Goal: Task Accomplishment & Management: Complete application form

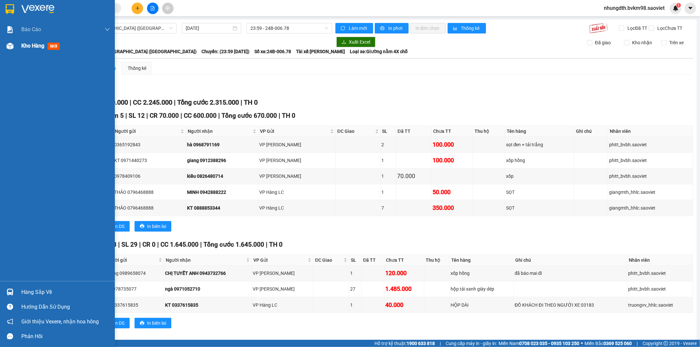
click at [7, 45] on img at bounding box center [10, 46] width 7 height 7
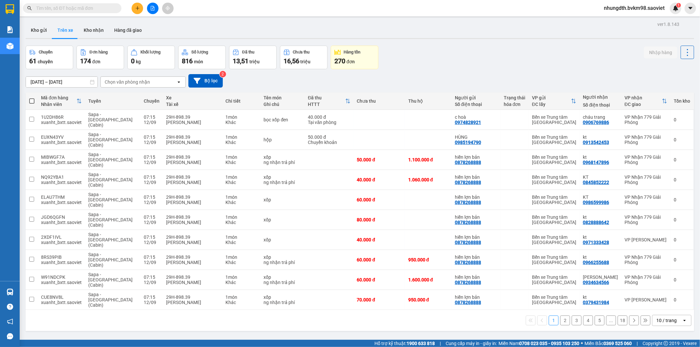
click at [131, 82] on div "Chọn văn phòng nhận" at bounding box center [127, 82] width 45 height 7
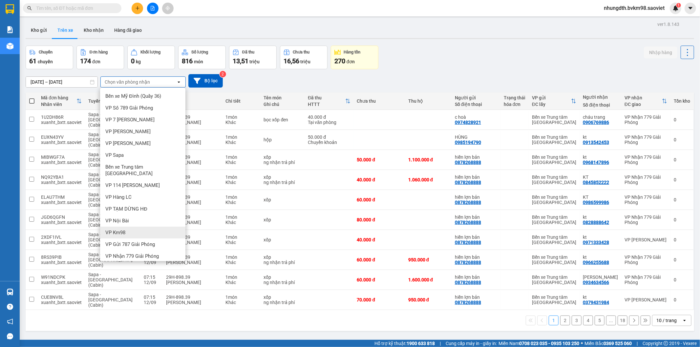
click at [125, 230] on span "VP Km98" at bounding box center [115, 233] width 20 height 7
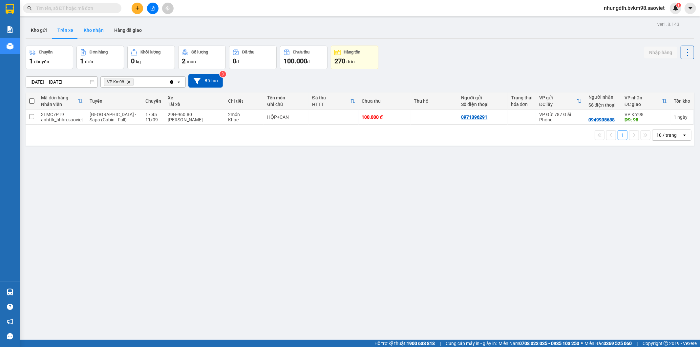
click at [92, 27] on button "Kho nhận" at bounding box center [93, 30] width 31 height 16
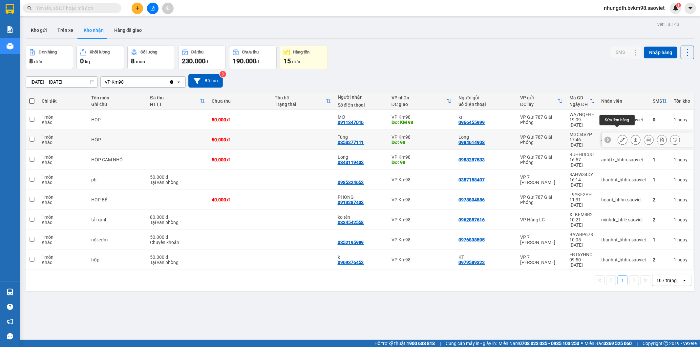
click at [621, 138] on icon at bounding box center [623, 140] width 5 height 5
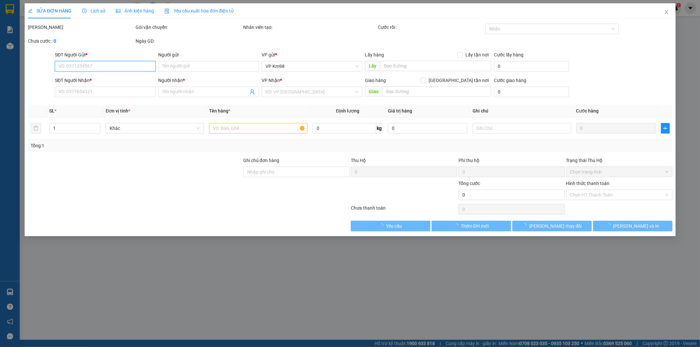
type input "0984614908"
type input "Long"
type input "0353277111"
type input "Tùng"
type input "98"
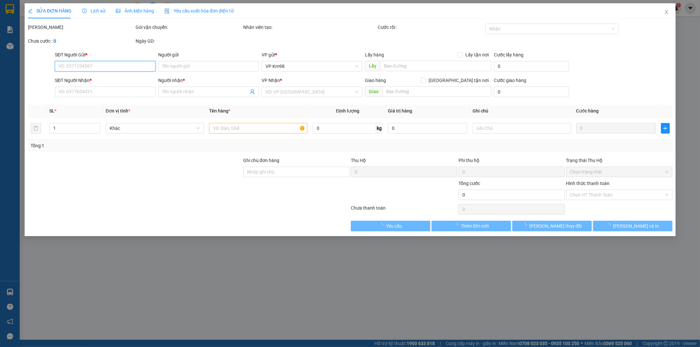
type input "50.000"
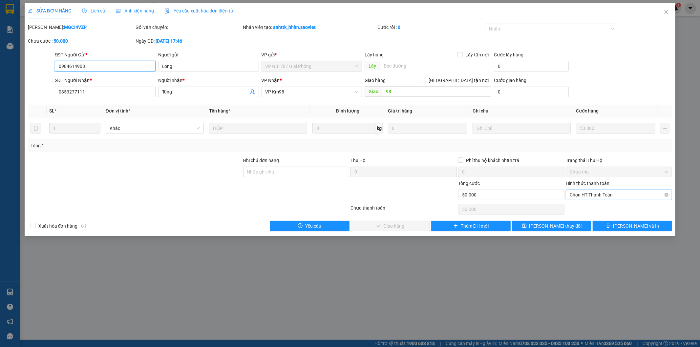
click at [594, 193] on span "Chọn HT Thanh Toán" at bounding box center [619, 195] width 99 height 10
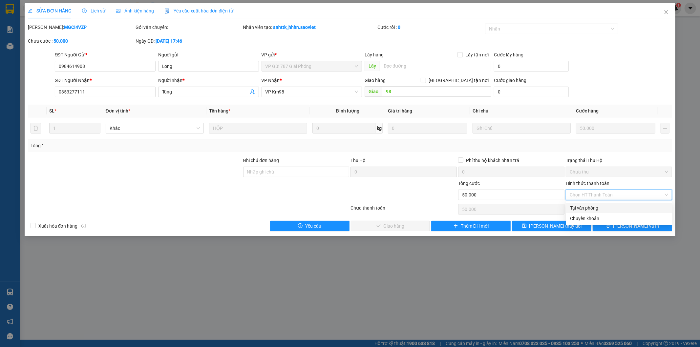
click at [584, 208] on div "Tại văn phòng" at bounding box center [619, 208] width 99 height 7
type input "0"
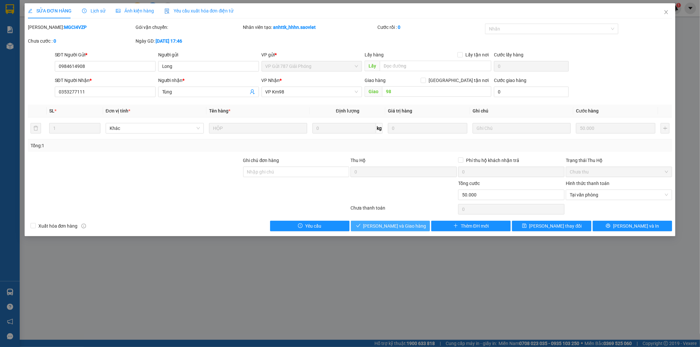
click at [403, 227] on span "[PERSON_NAME] và Giao hàng" at bounding box center [395, 226] width 63 height 7
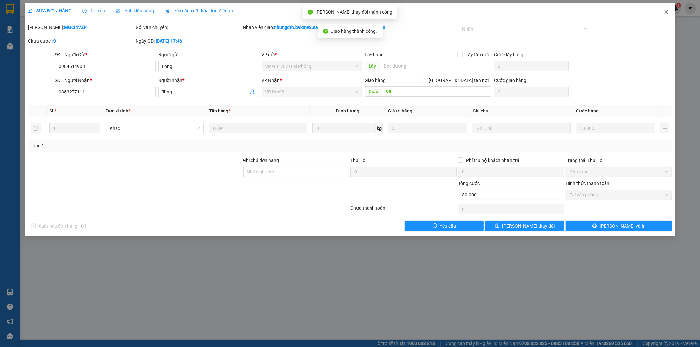
click at [666, 11] on icon "close" at bounding box center [667, 12] width 4 height 4
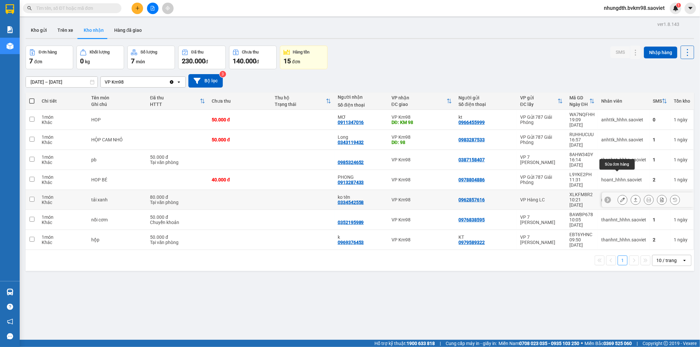
click at [621, 194] on button at bounding box center [622, 199] width 9 height 11
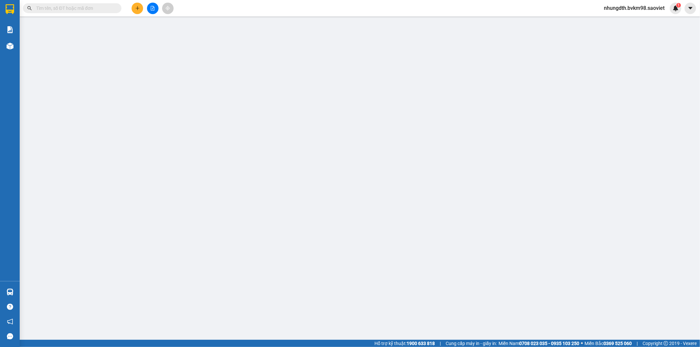
type input "0962857616"
type input "0334542558"
type input "ko tên"
type input "80.000"
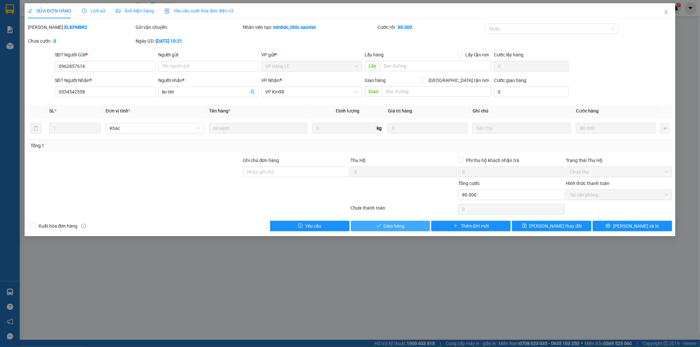
click at [405, 228] on button "Giao hàng" at bounding box center [390, 226] width 79 height 11
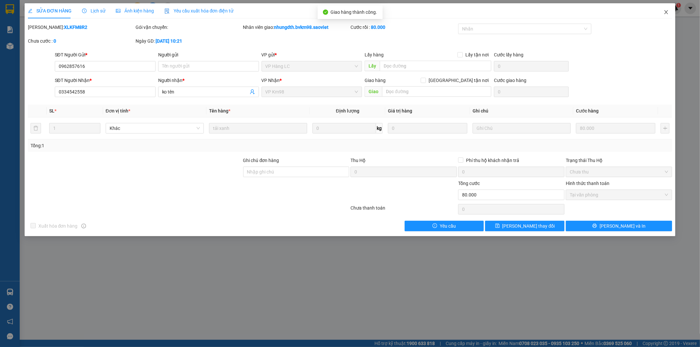
click at [667, 13] on icon "close" at bounding box center [667, 12] width 4 height 4
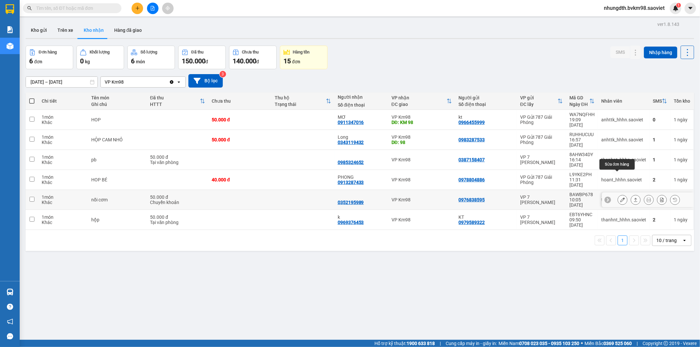
click at [621, 198] on icon at bounding box center [623, 200] width 5 height 5
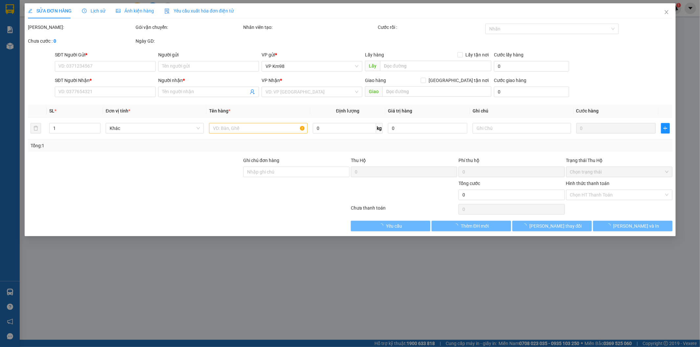
type input "0976838595"
type input "0352195989"
type input "50.000"
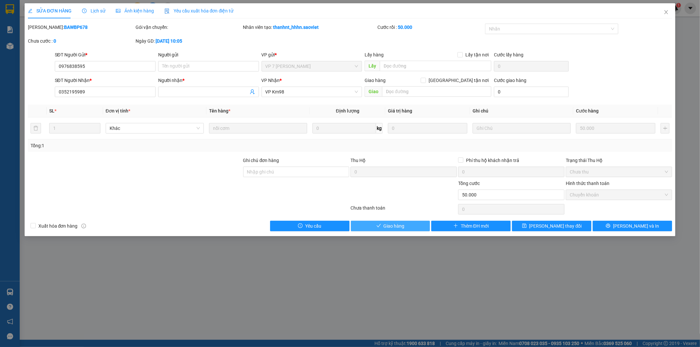
click at [405, 226] on span "Giao hàng" at bounding box center [394, 226] width 21 height 7
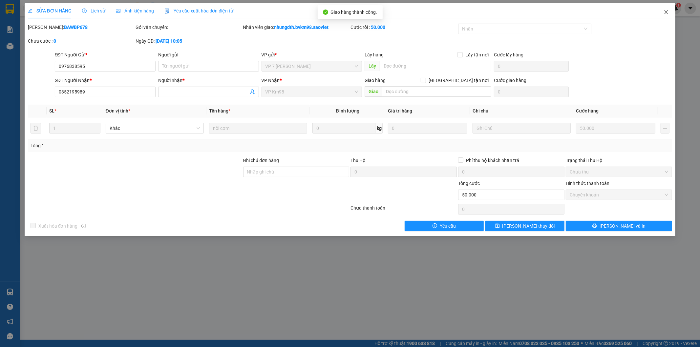
click at [669, 10] on icon "close" at bounding box center [666, 12] width 5 height 5
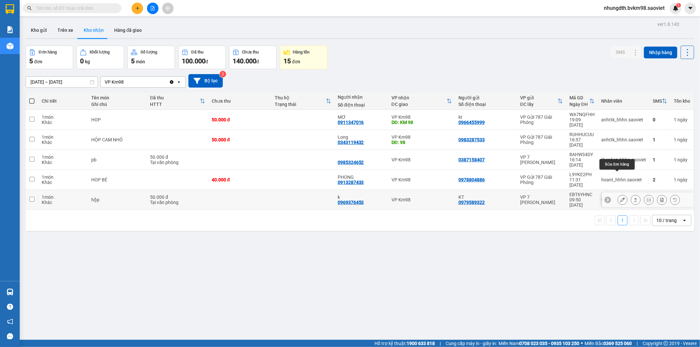
click at [618, 194] on button at bounding box center [622, 199] width 9 height 11
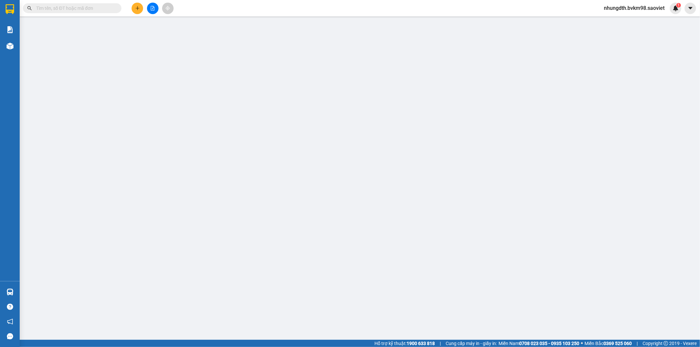
type input "0979589322"
type input "KT"
type input "0969376453"
type input "k"
type input "50.000"
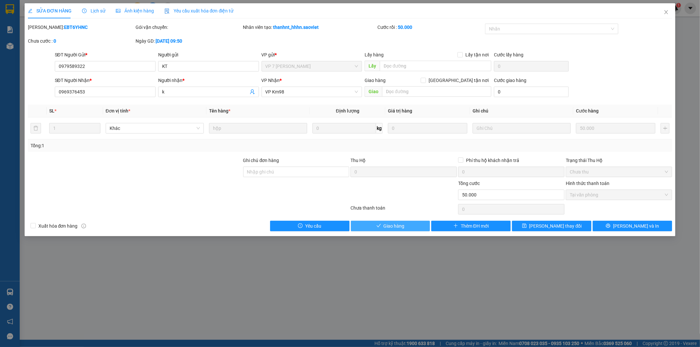
click at [388, 226] on span "Giao hàng" at bounding box center [394, 226] width 21 height 7
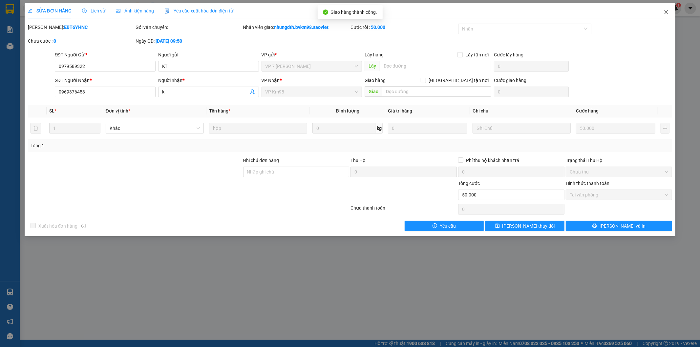
click at [668, 11] on icon "close" at bounding box center [667, 12] width 4 height 4
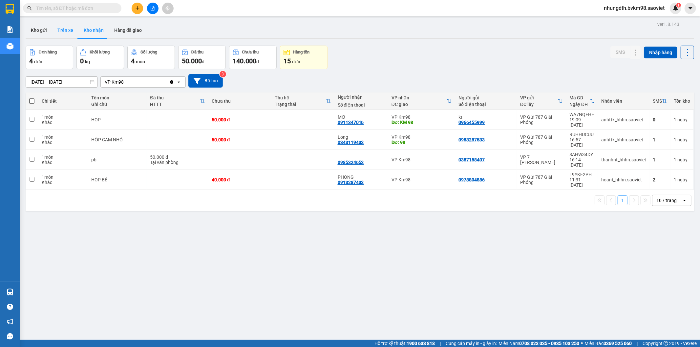
click at [68, 27] on button "Trên xe" at bounding box center [65, 30] width 26 height 16
